Goal: Task Accomplishment & Management: Manage account settings

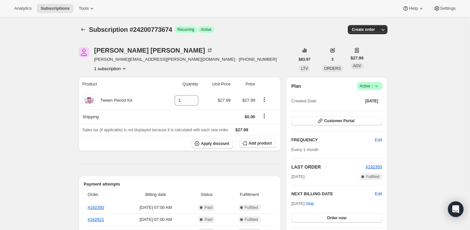
click at [377, 87] on icon at bounding box center [376, 86] width 6 height 6
click at [372, 109] on span "Cancel subscription" at bounding box center [371, 109] width 37 height 5
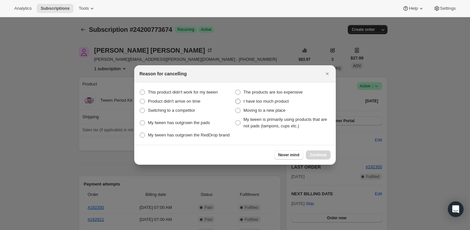
click at [239, 103] on span ":rbj:" at bounding box center [237, 101] width 5 height 5
click at [235, 99] on product "I have too much product" at bounding box center [235, 99] width 0 height 0
radio product "true"
click at [317, 156] on span "Continue" at bounding box center [318, 154] width 17 height 5
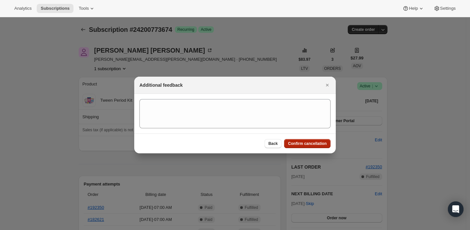
click at [298, 145] on span "Confirm cancellation" at bounding box center [307, 143] width 39 height 5
